Goal: Task Accomplishment & Management: Use online tool/utility

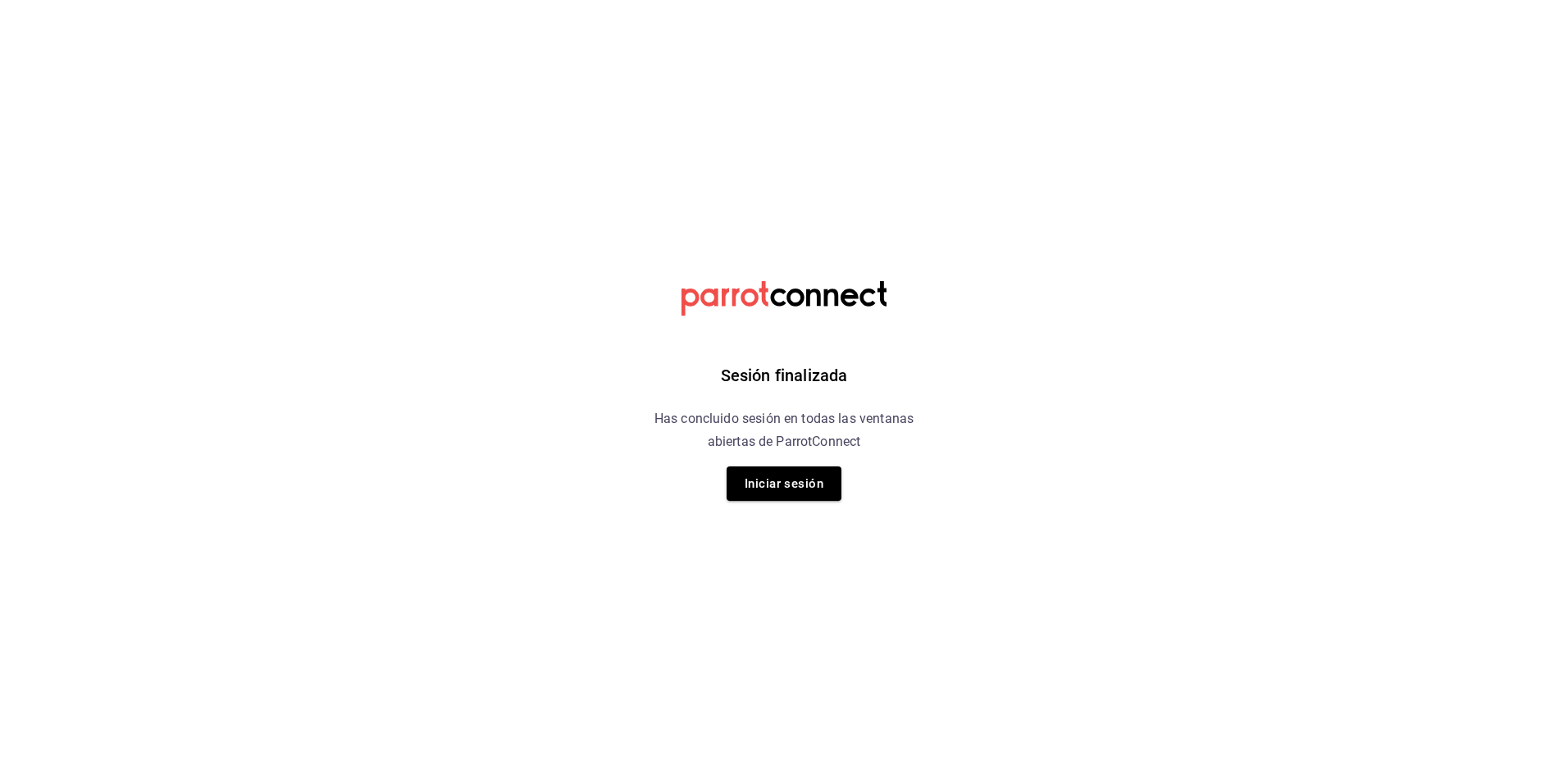
click at [801, 484] on button "Iniciar sesión" at bounding box center [783, 483] width 115 height 34
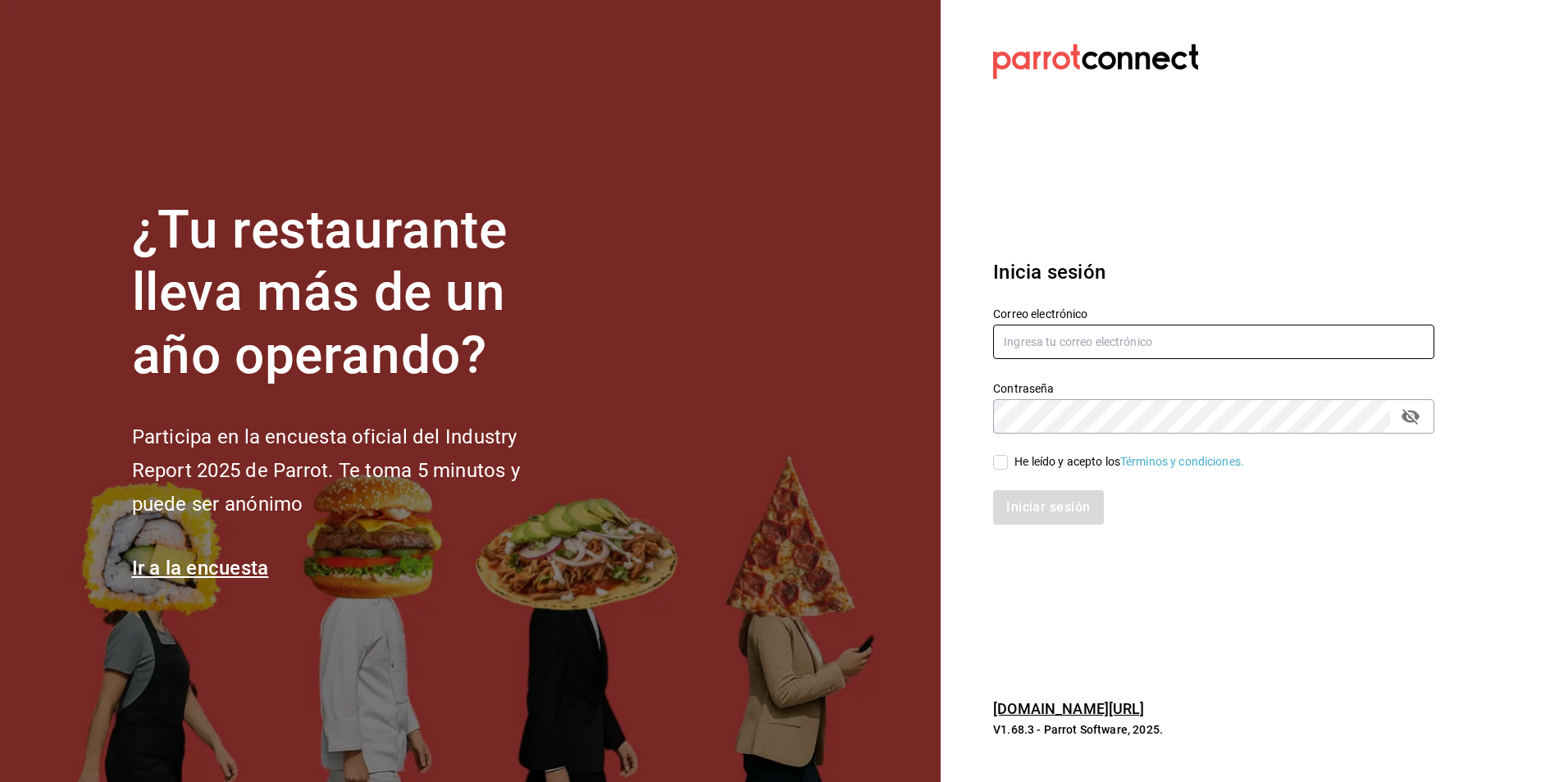
type input "botica@grupocosteno.com"
click at [1003, 455] on input "He leído y acepto los Términos y condiciones." at bounding box center [1000, 462] width 15 height 15
checkbox input "true"
click at [1058, 516] on button "Iniciar sesión" at bounding box center [1048, 507] width 111 height 34
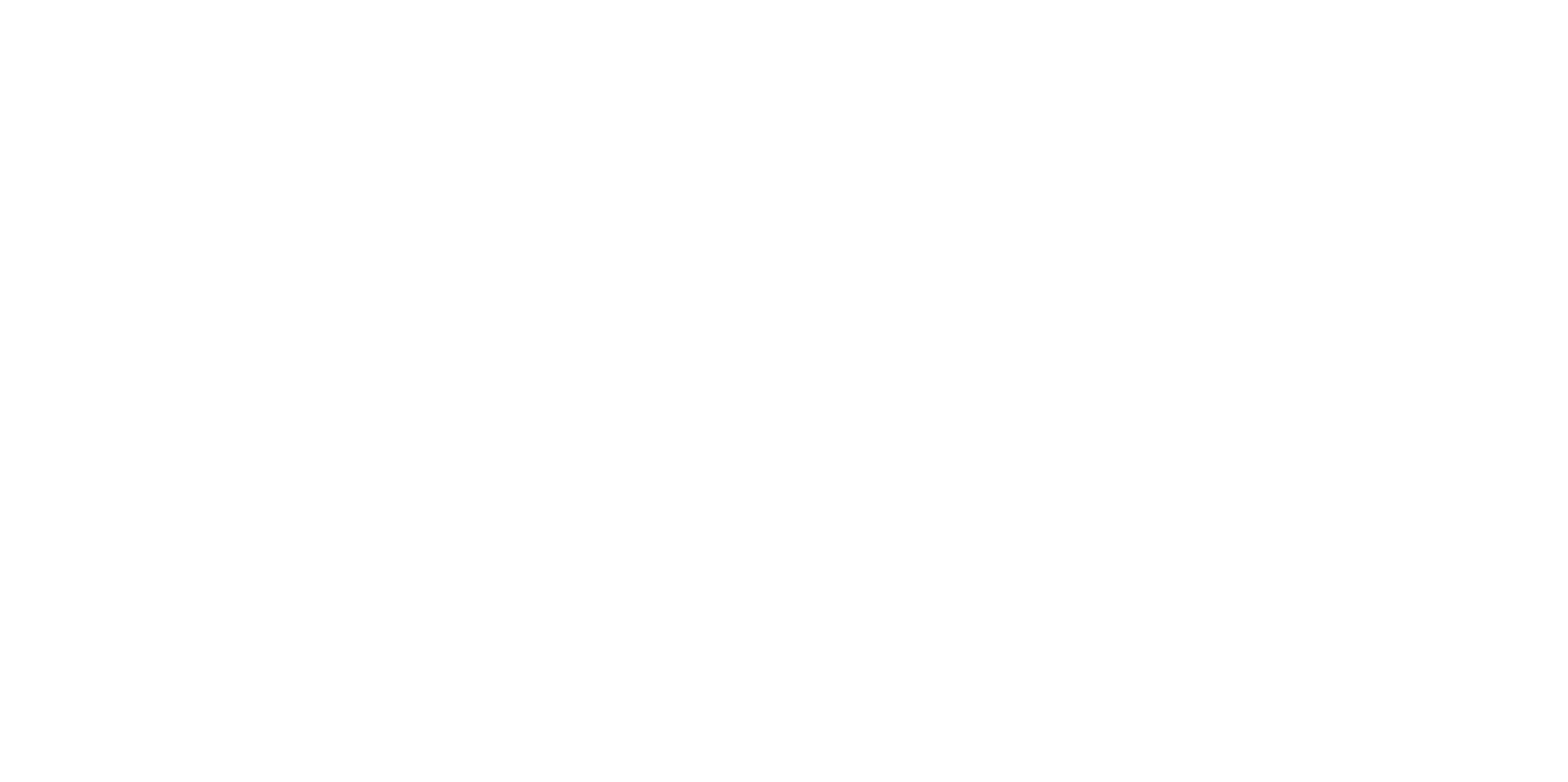
click at [680, 6] on html at bounding box center [784, 3] width 1568 height 6
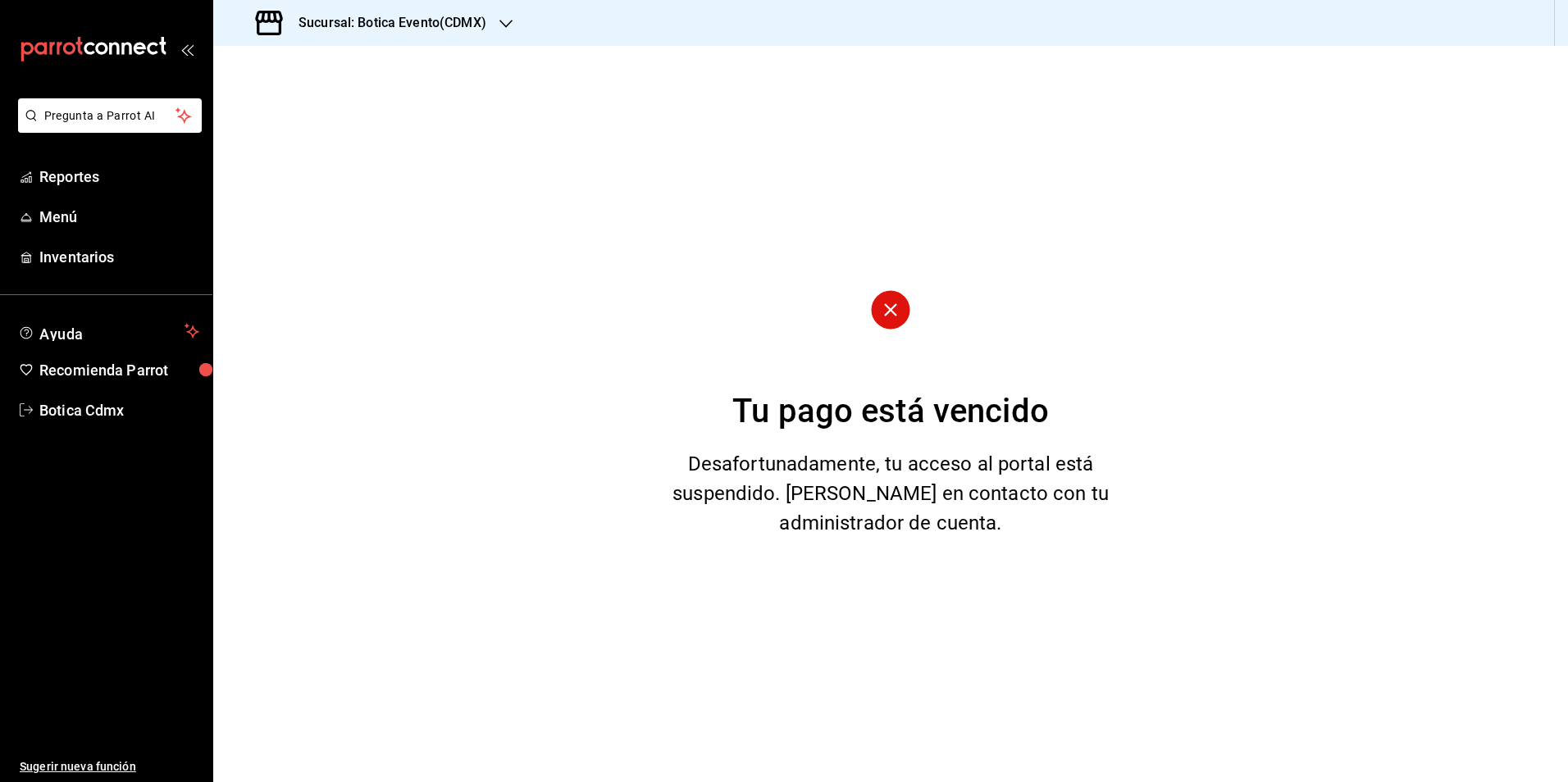
click at [508, 22] on icon "button" at bounding box center [506, 24] width 13 height 13
click at [287, 110] on span "Botica (CDMX)" at bounding box center [265, 108] width 77 height 18
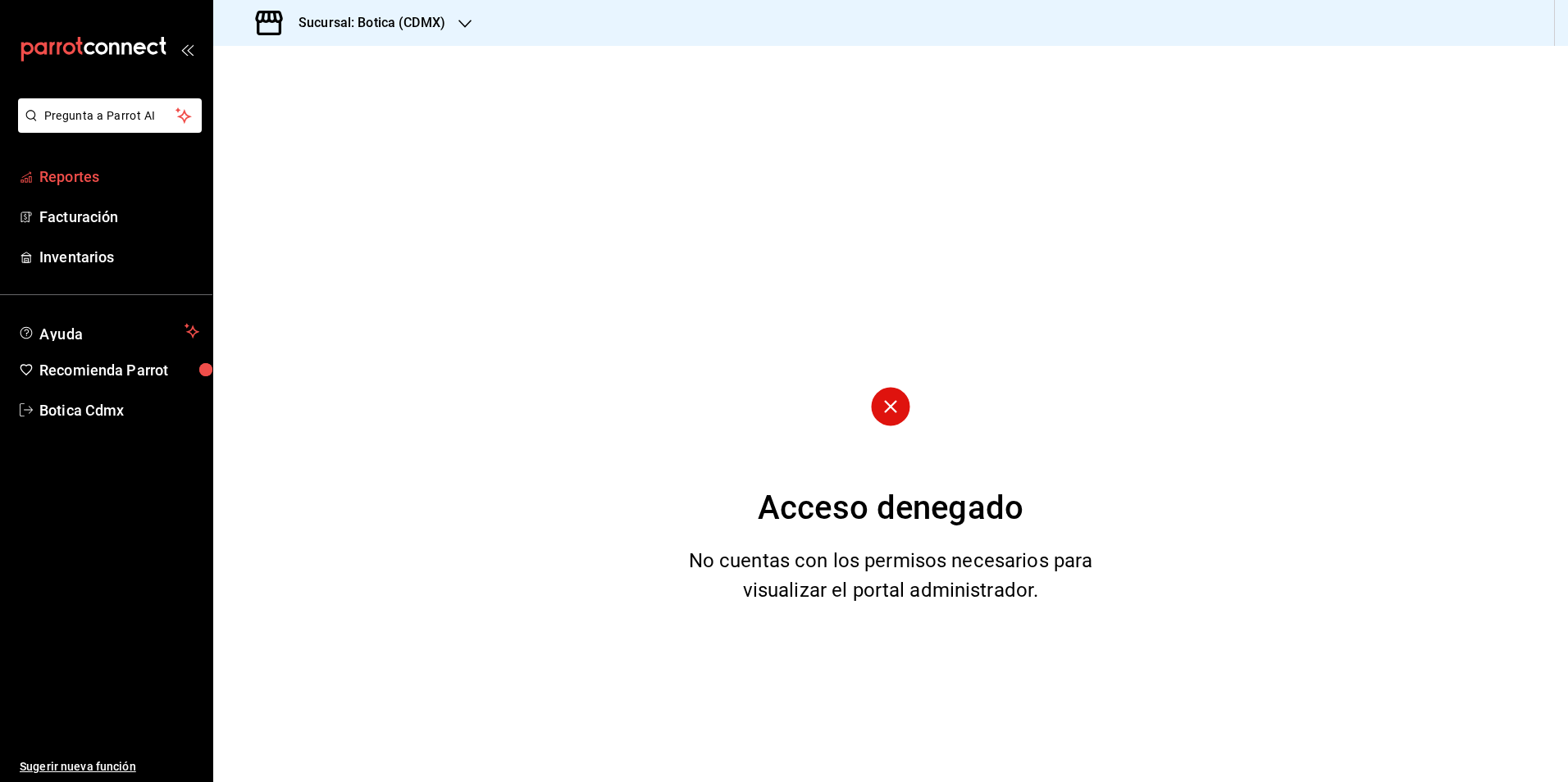
click at [89, 174] on font "Reportes" at bounding box center [69, 176] width 60 height 18
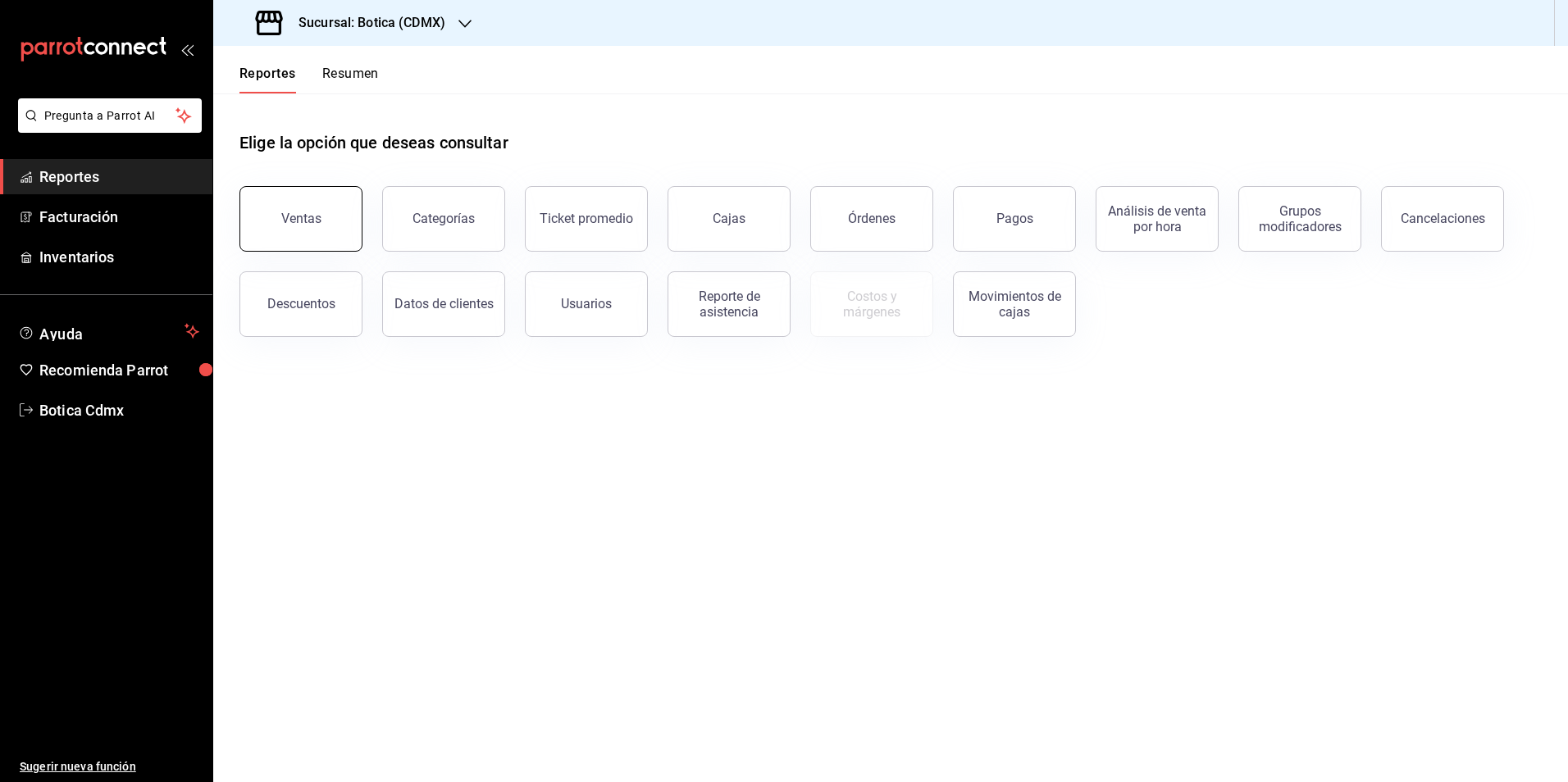
click at [294, 220] on div "Ventas" at bounding box center [301, 218] width 41 height 16
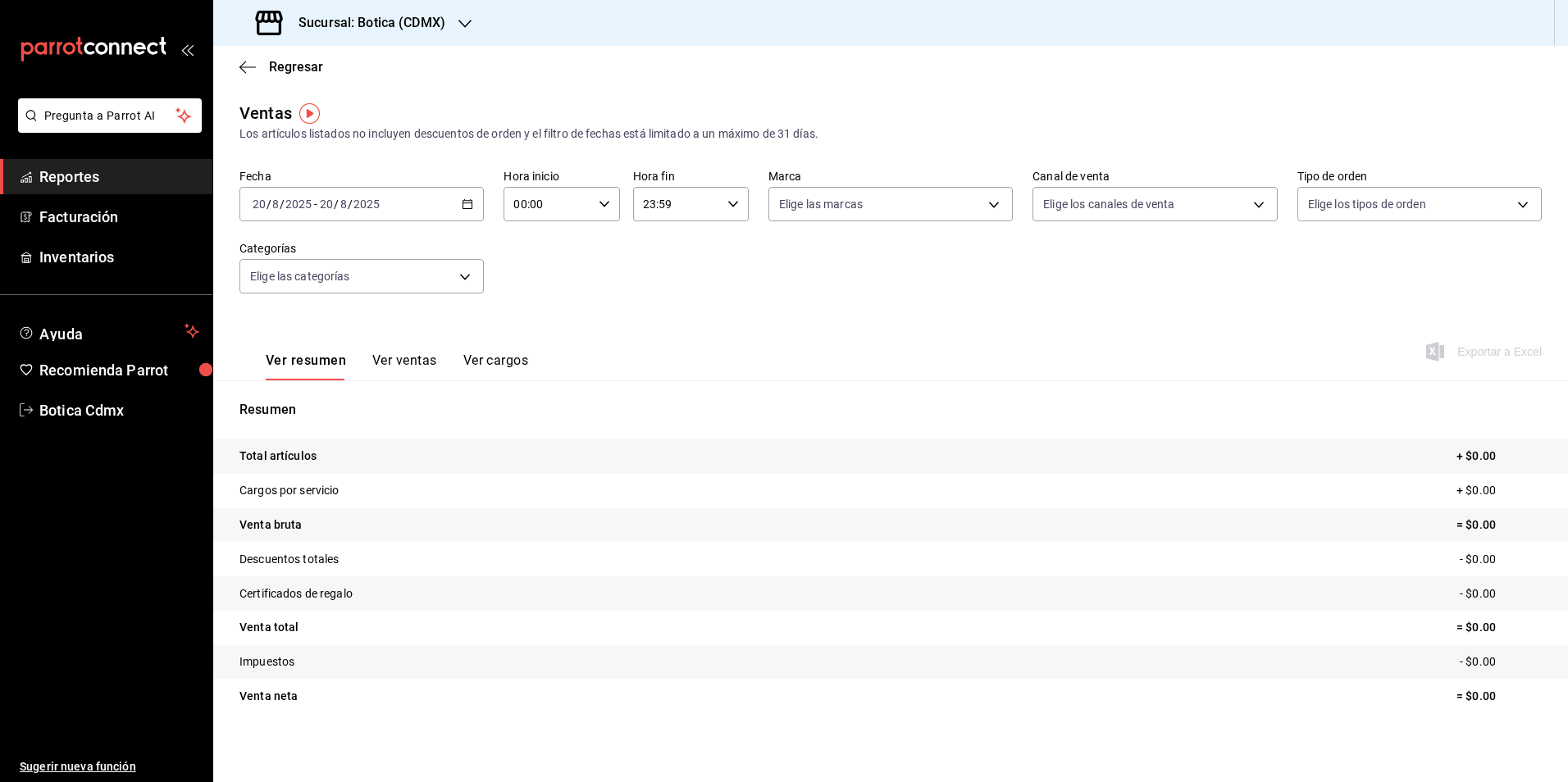
click at [463, 192] on div "[DATE] [DATE] - [DATE] [DATE]" at bounding box center [361, 204] width 244 height 34
click at [317, 405] on span "Rango de fechas" at bounding box center [317, 401] width 127 height 18
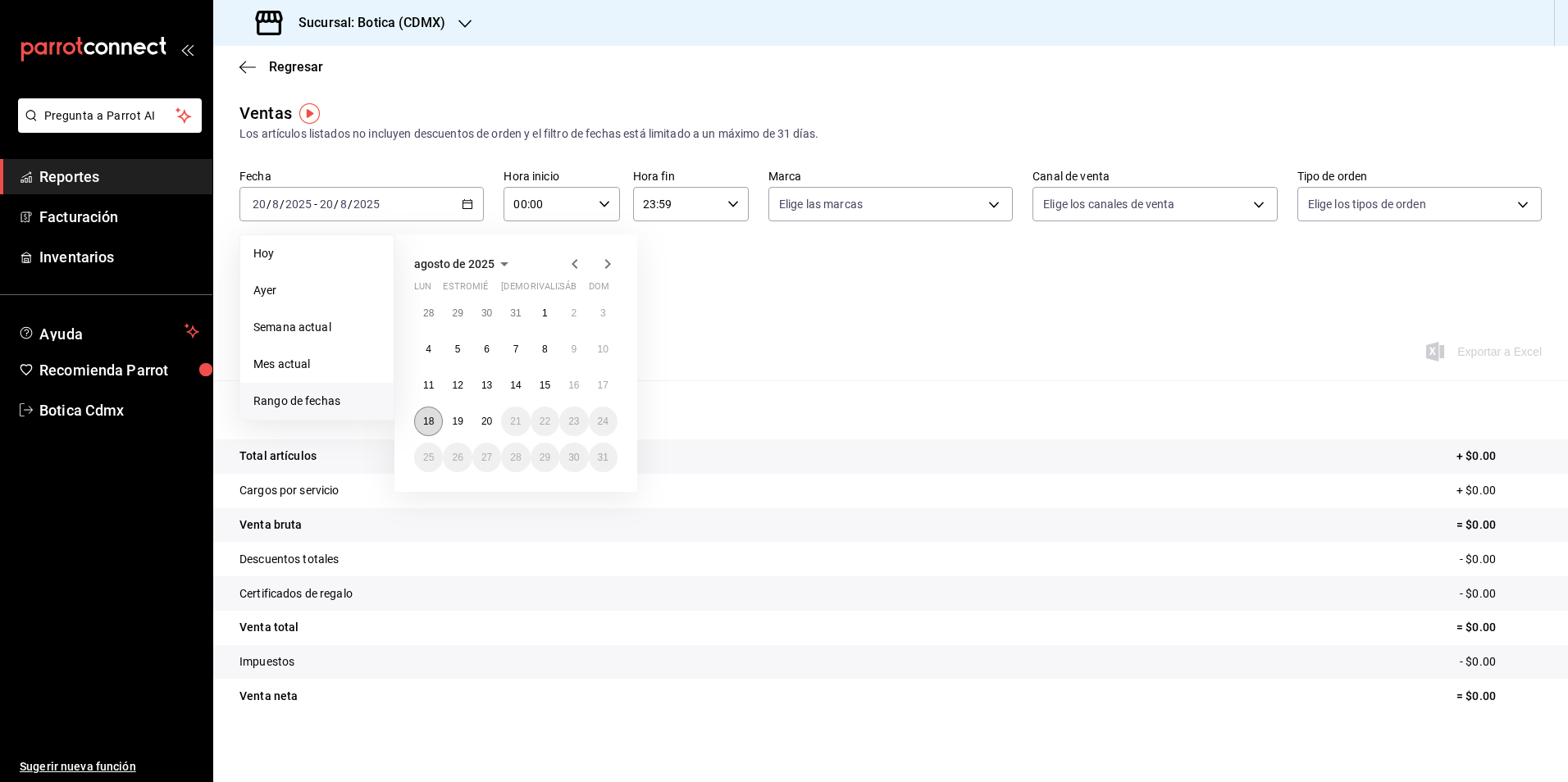
click at [428, 421] on abbr "18" at bounding box center [428, 421] width 11 height 11
click at [456, 421] on abbr "19" at bounding box center [457, 421] width 11 height 11
